Goal: Find specific page/section: Find specific page/section

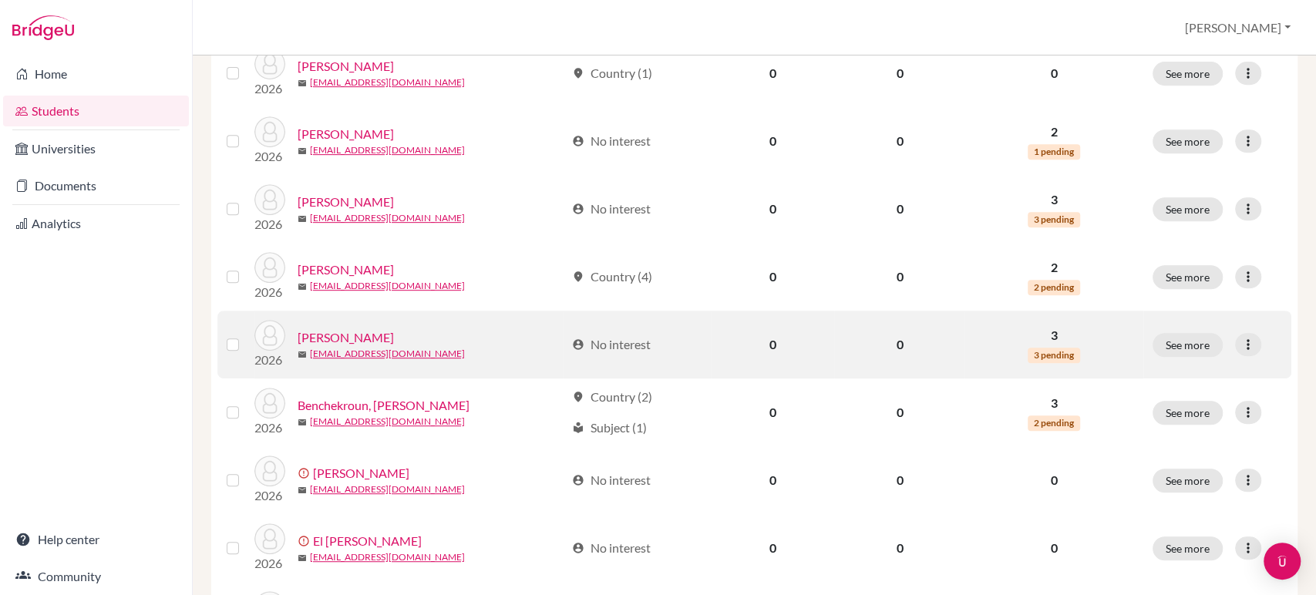
scroll to position [685, 0]
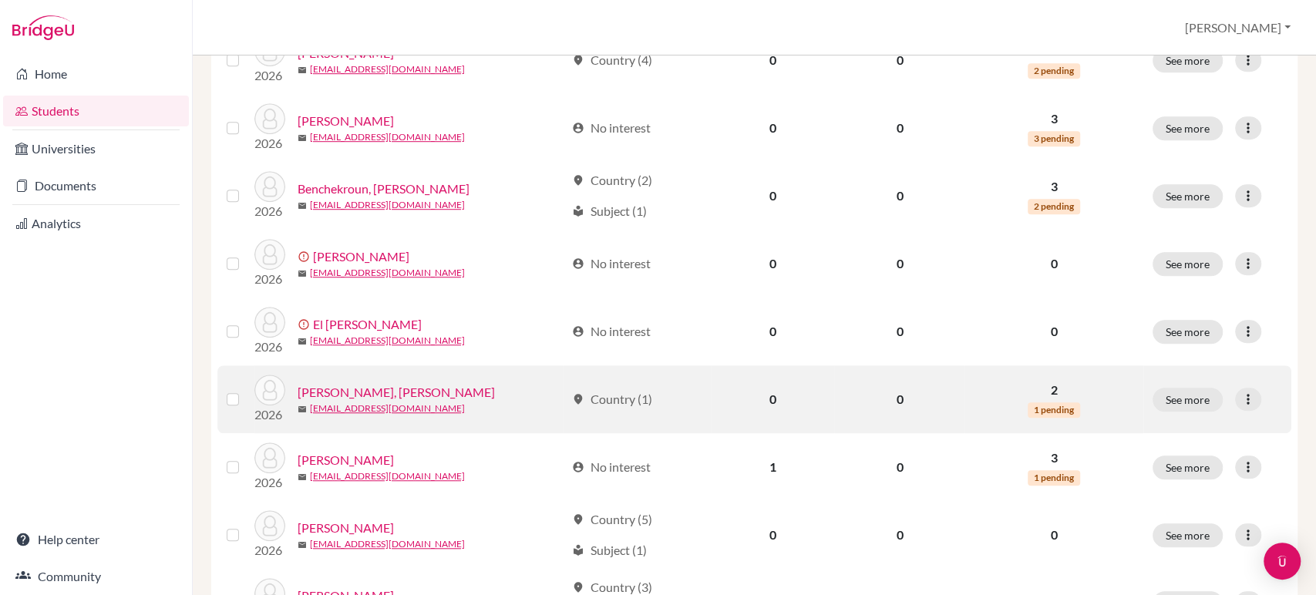
click at [364, 391] on link "[PERSON_NAME], [PERSON_NAME]" at bounding box center [396, 392] width 197 height 19
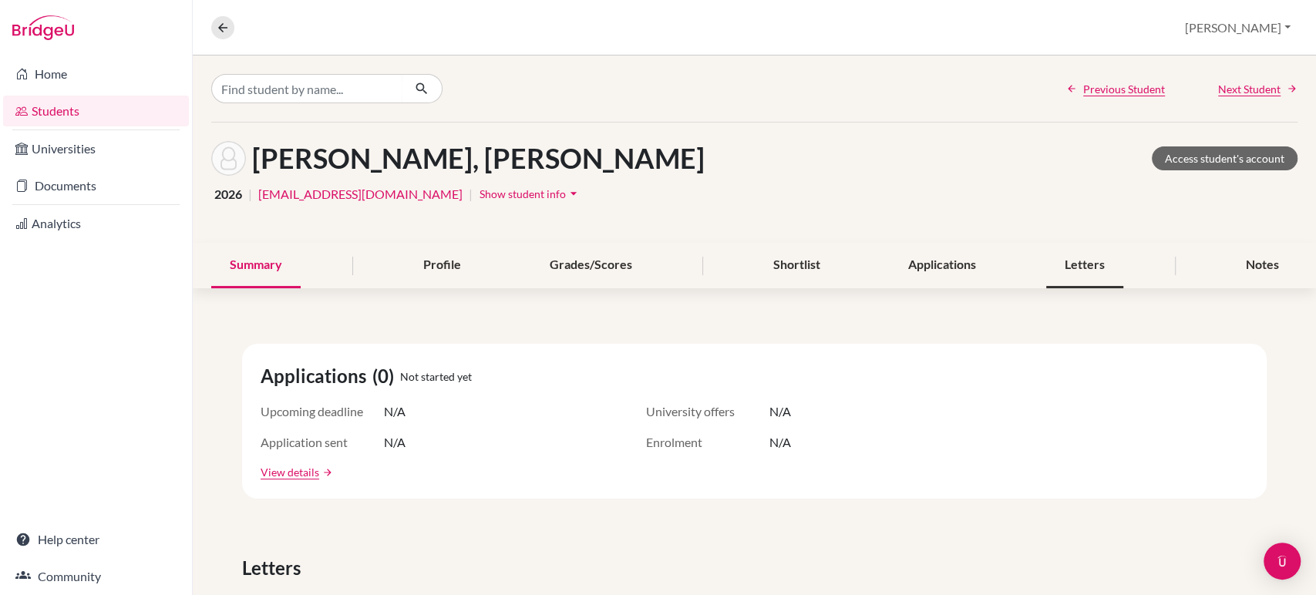
click at [1088, 264] on div "Letters" at bounding box center [1085, 266] width 77 height 46
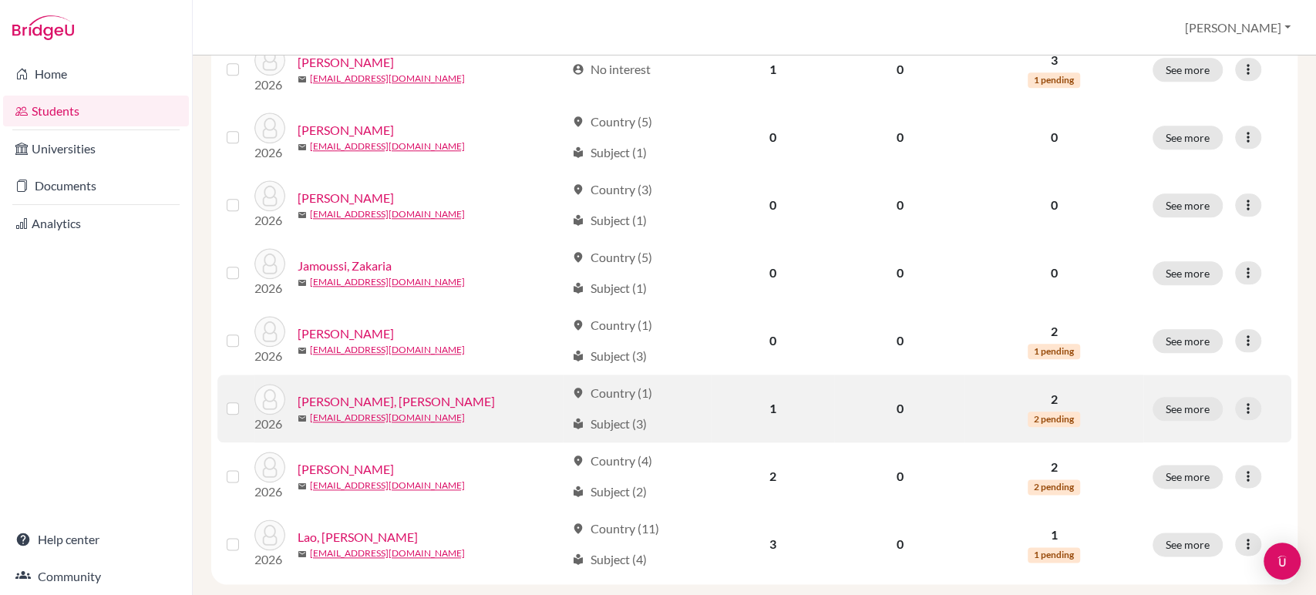
scroll to position [1168, 0]
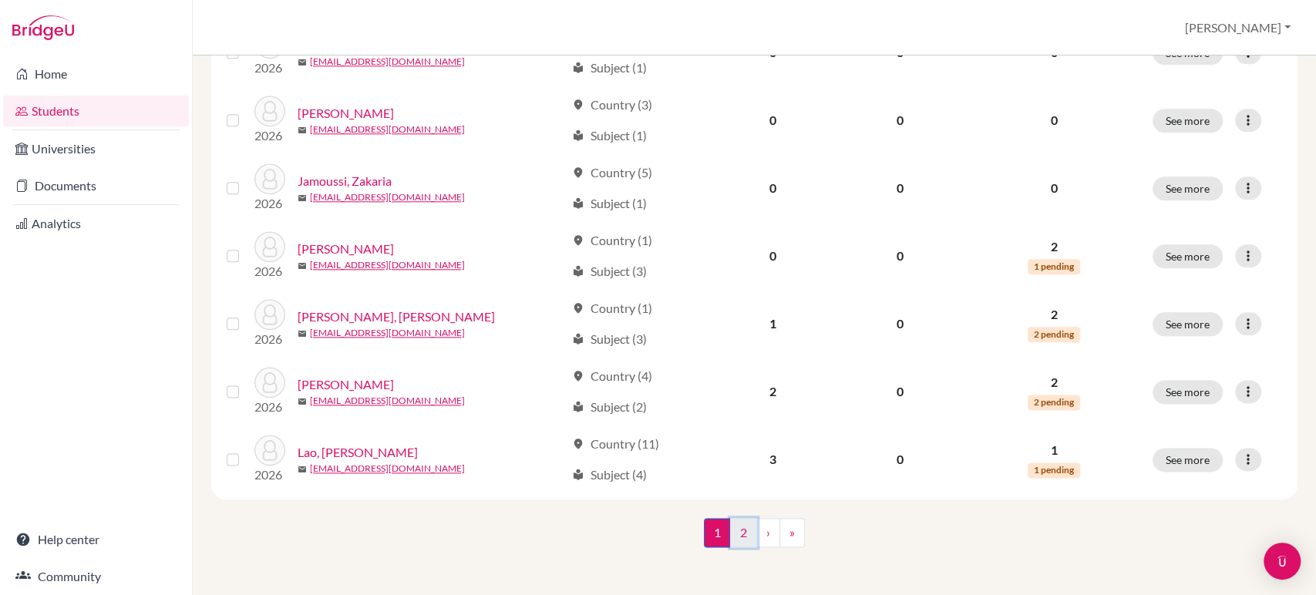
click at [740, 529] on link "2" at bounding box center [743, 532] width 27 height 29
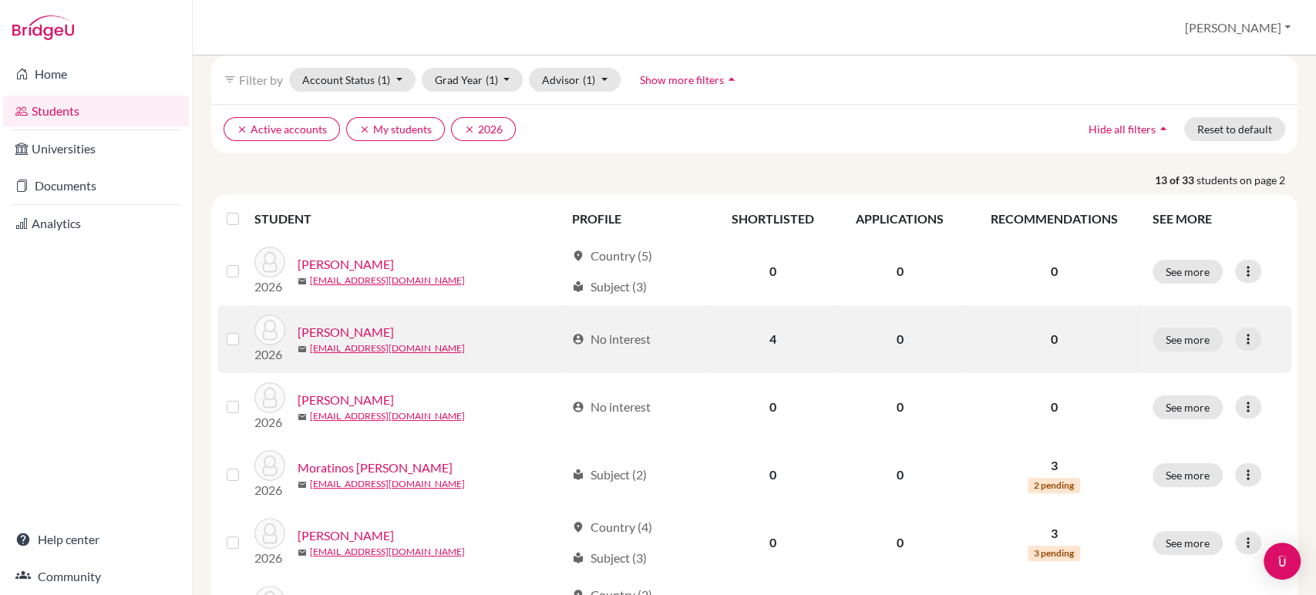
scroll to position [171, 0]
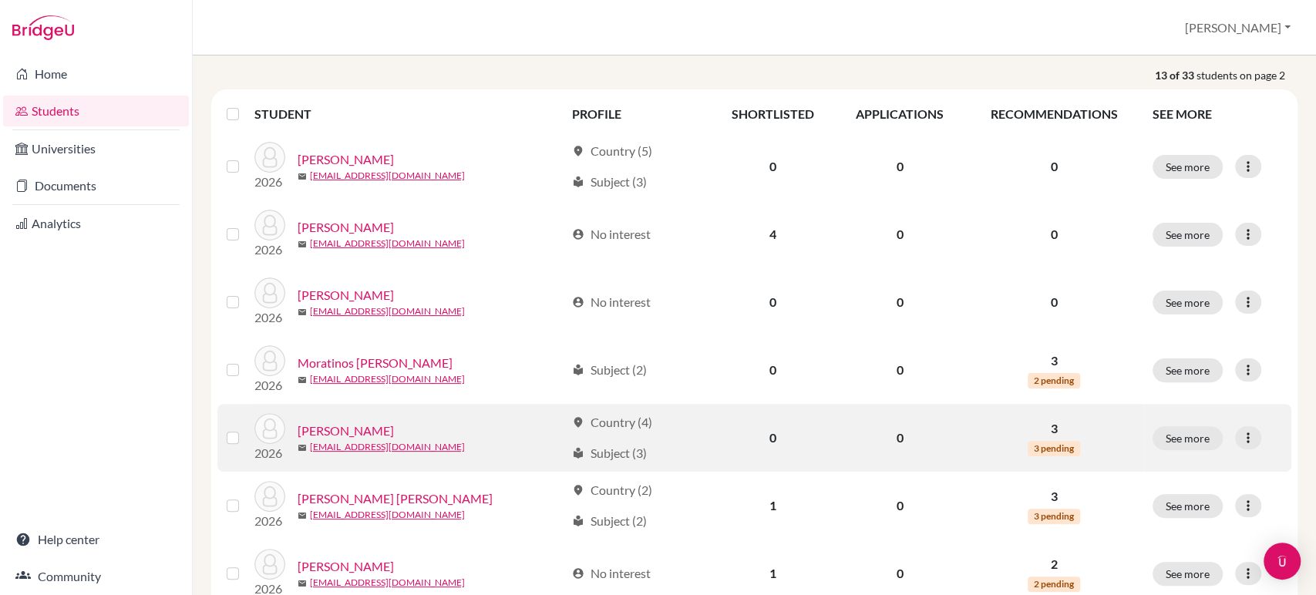
click at [356, 424] on link "[PERSON_NAME]" at bounding box center [346, 431] width 96 height 19
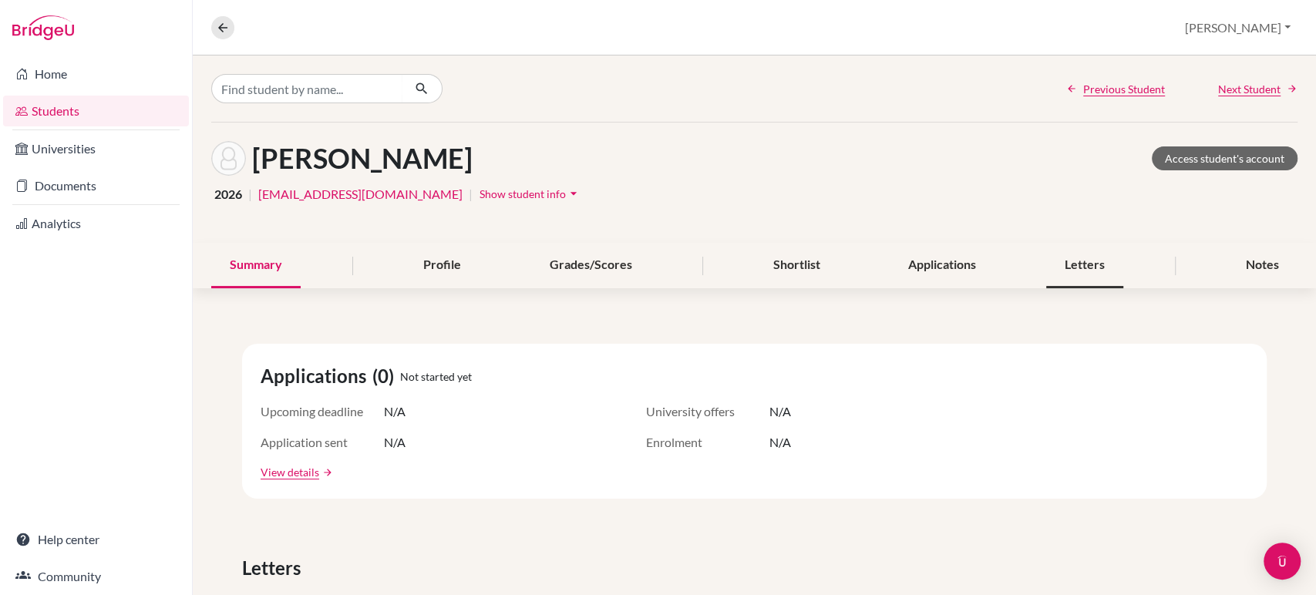
click at [1085, 264] on div "Letters" at bounding box center [1085, 266] width 77 height 46
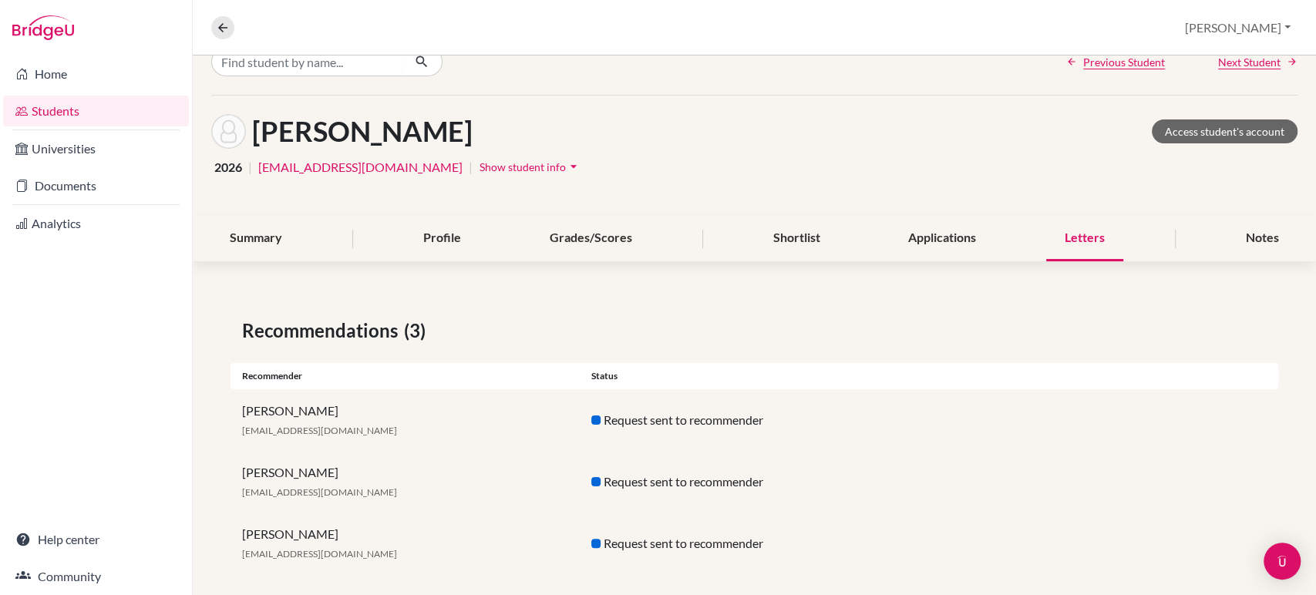
scroll to position [42, 0]
